Goal: Check status: Check status

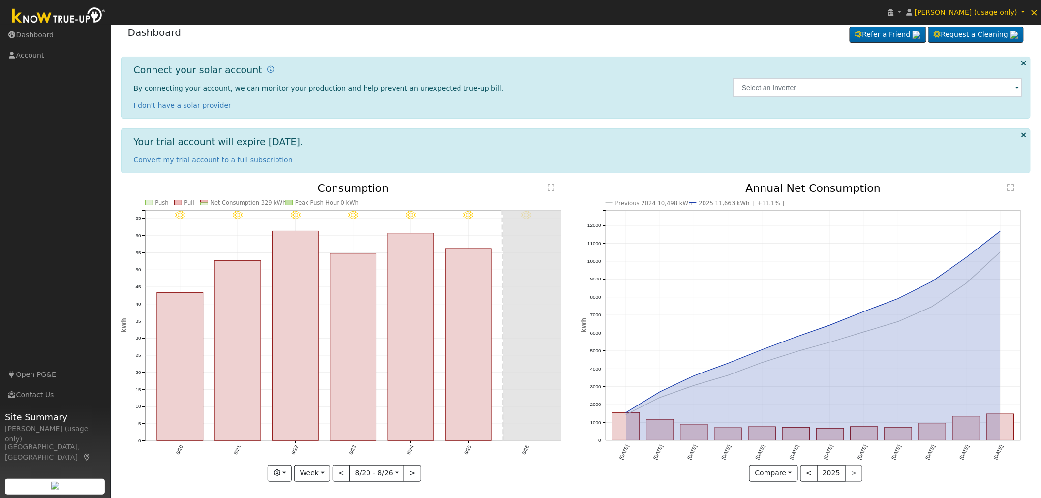
scroll to position [12, 0]
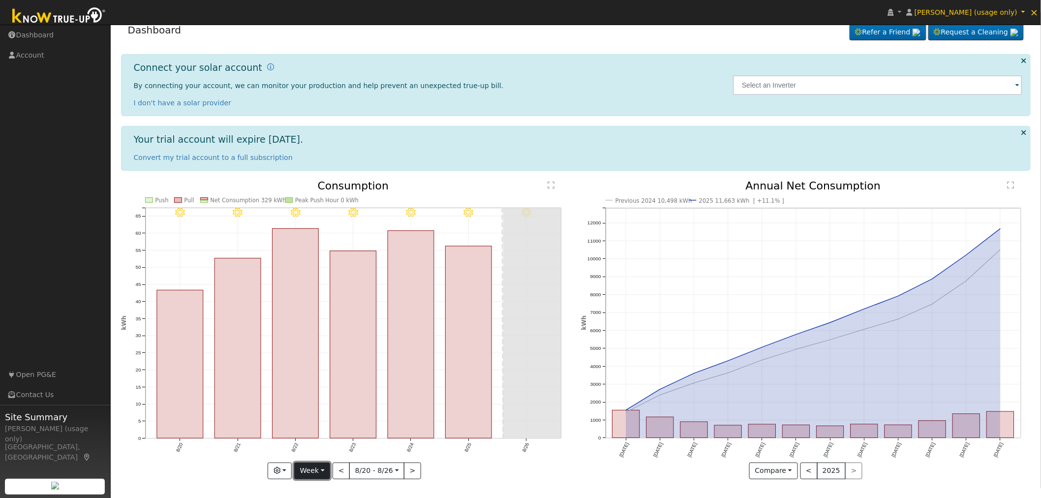
click at [327, 469] on button "Week" at bounding box center [312, 471] width 36 height 17
click at [318, 449] on link "Custom" at bounding box center [329, 451] width 68 height 14
click at [435, 469] on button "day" at bounding box center [431, 471] width 31 height 17
click at [439, 451] on link "Month" at bounding box center [450, 451] width 68 height 14
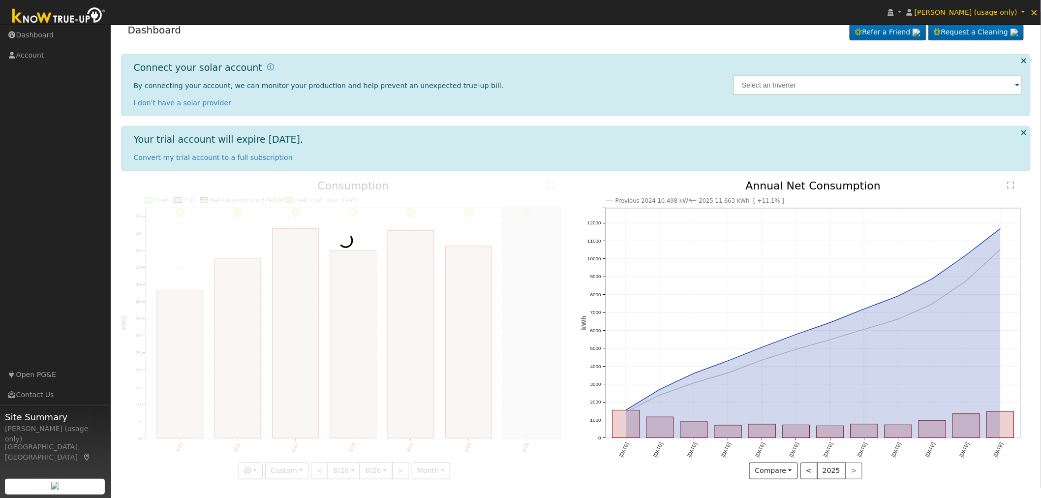
scroll to position [0, 0]
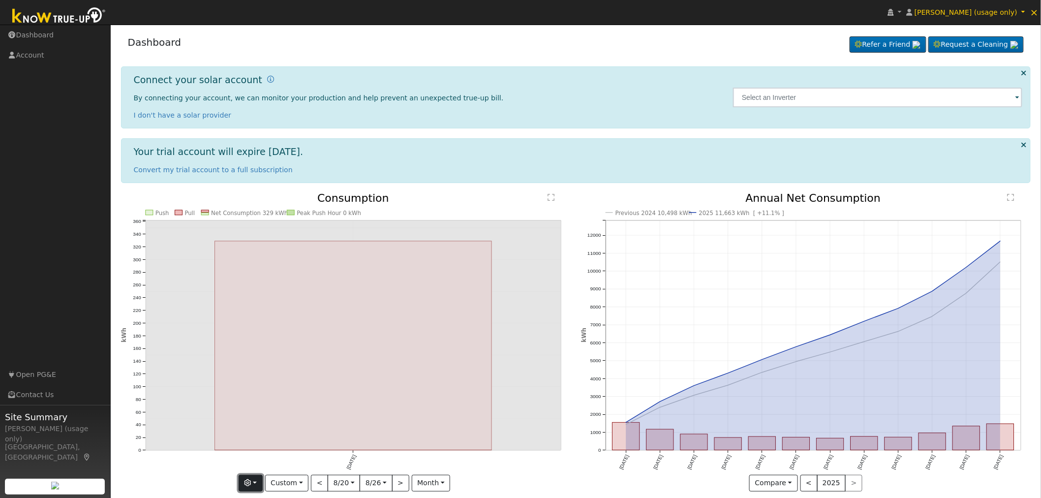
click at [260, 485] on button "button" at bounding box center [251, 483] width 24 height 17
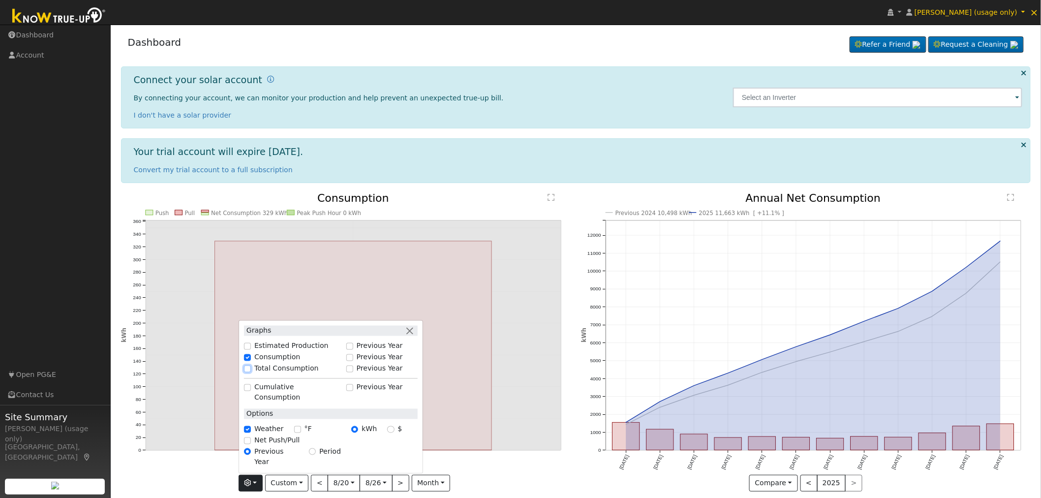
drag, startPoint x: 249, startPoint y: 389, endPoint x: 258, endPoint y: 397, distance: 12.2
click at [249, 372] on input "Total Consumption" at bounding box center [247, 368] width 7 height 7
checkbox input "true"
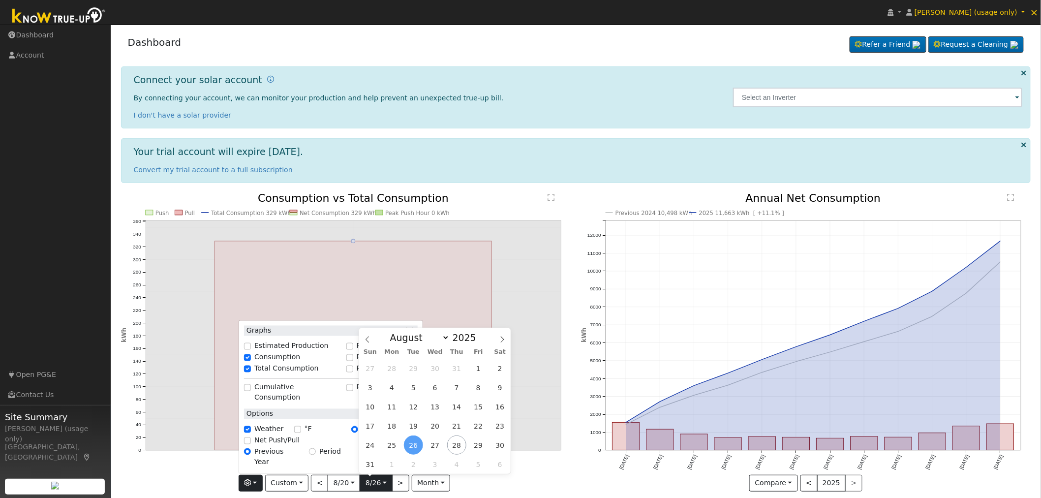
click at [382, 485] on input "2025-08-26" at bounding box center [375, 483] width 31 height 16
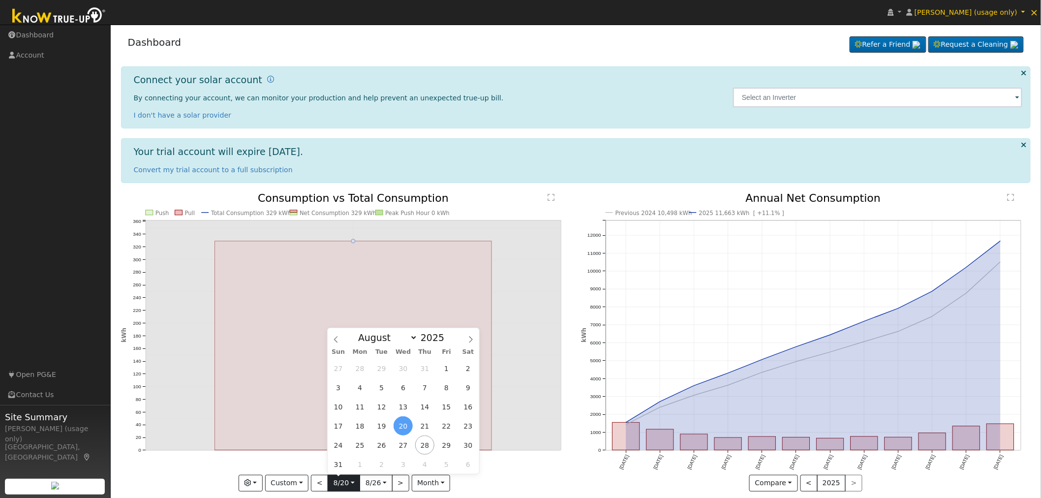
click at [344, 485] on input "[DATE]" at bounding box center [343, 483] width 31 height 16
click at [446, 340] on span at bounding box center [449, 340] width 7 height 5
type input "2024"
click at [382, 448] on span "27" at bounding box center [381, 445] width 19 height 19
type input "2024-08-27"
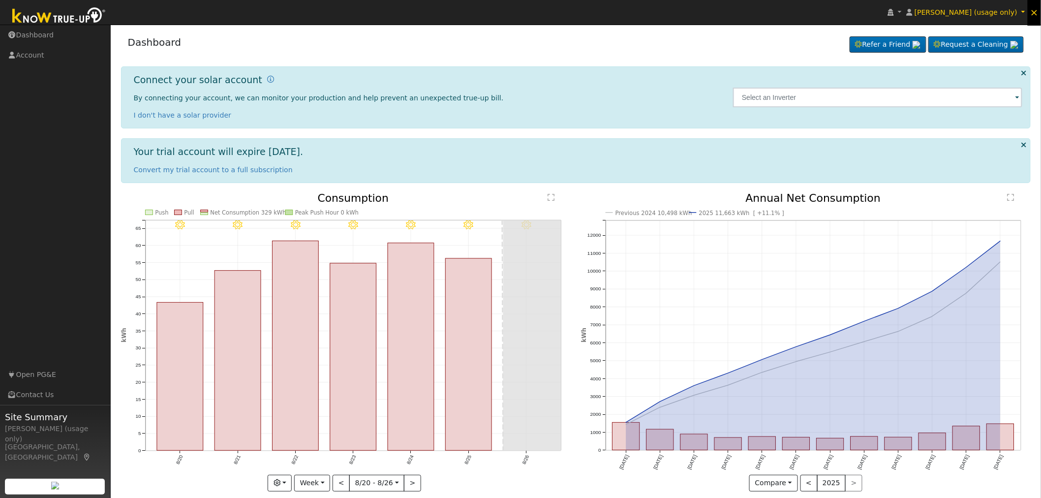
click at [1034, 12] on span "×" at bounding box center [1035, 12] width 8 height 12
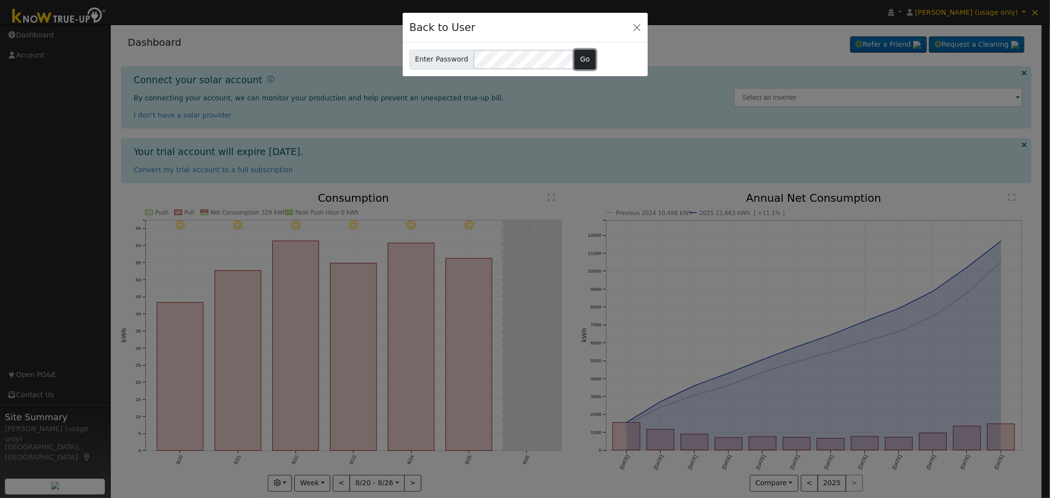
click at [587, 55] on button "Go" at bounding box center [584, 60] width 21 height 20
